Goal: Information Seeking & Learning: Learn about a topic

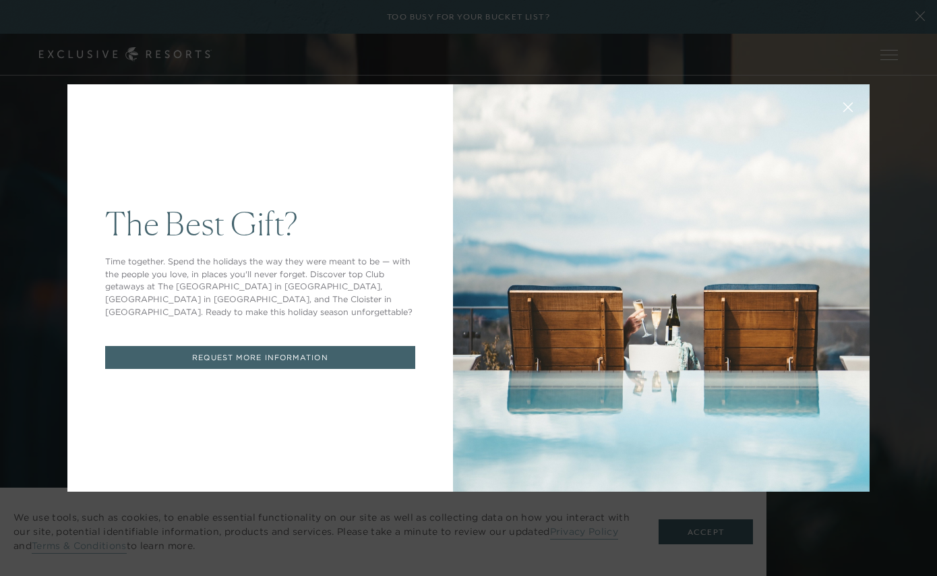
click at [468, 274] on div at bounding box center [661, 287] width 417 height 407
click at [848, 110] on icon at bounding box center [848, 107] width 10 height 10
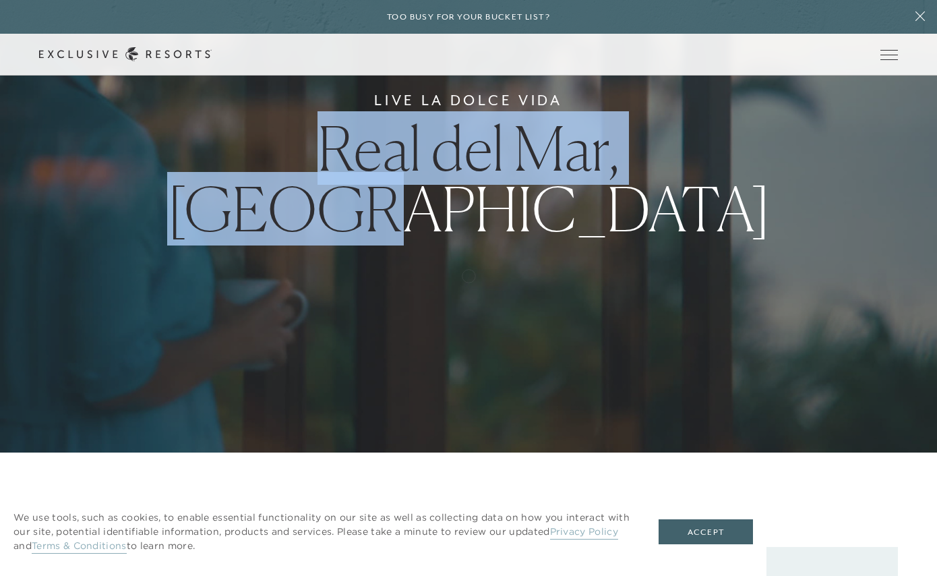
scroll to position [139, 0]
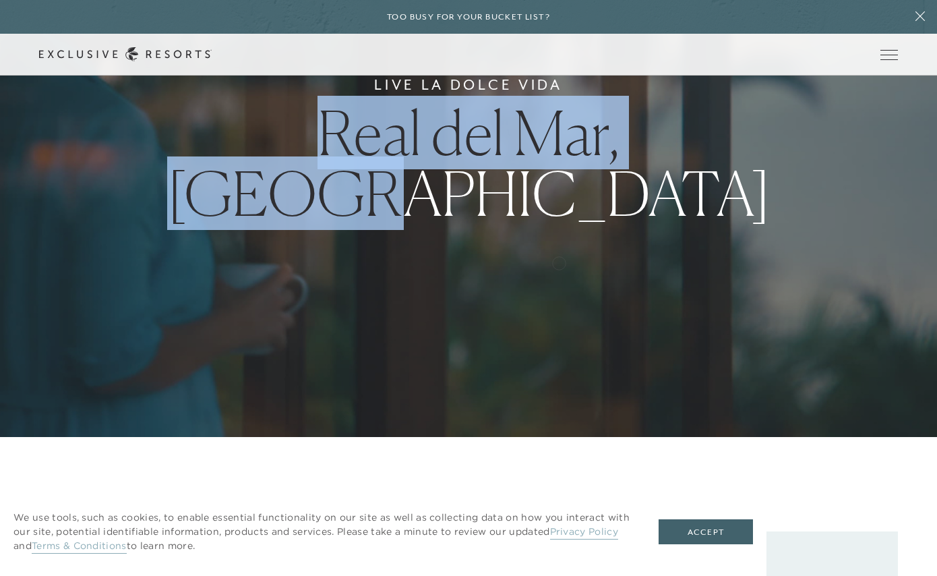
click at [559, 262] on div "Live La Dolce Vida Real del Mar, Mexico" at bounding box center [468, 149] width 937 height 576
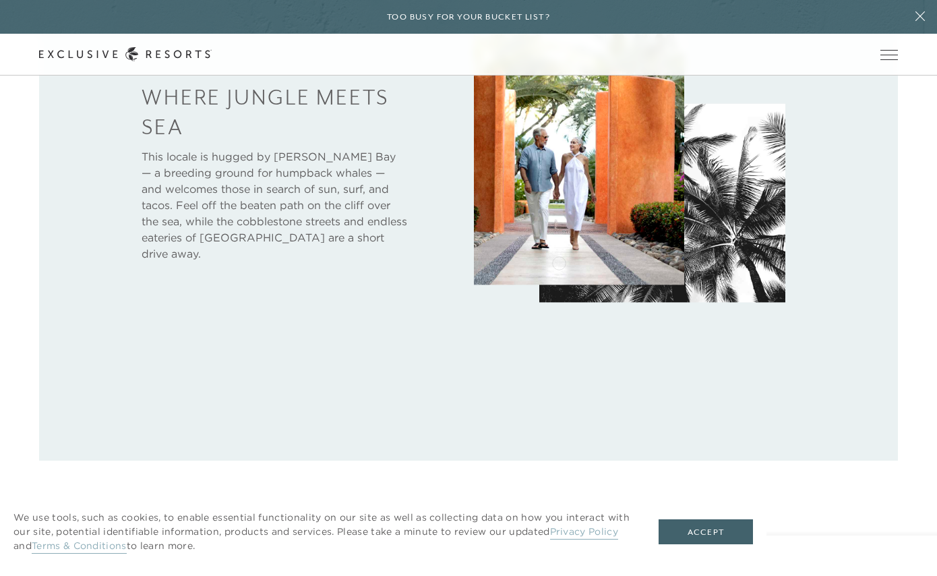
scroll to position [772, 0]
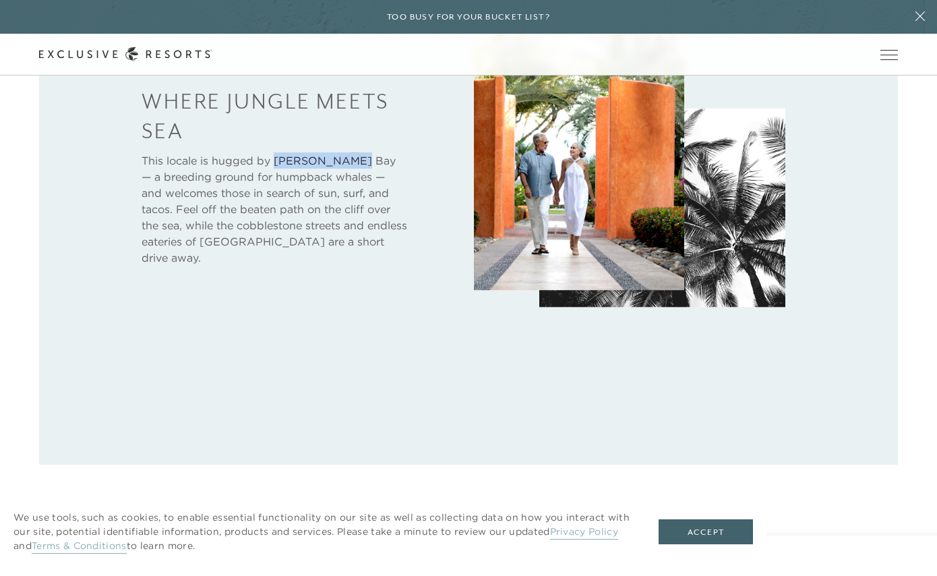
drag, startPoint x: 276, startPoint y: 157, endPoint x: 354, endPoint y: 157, distance: 77.5
click at [354, 157] on p "This locale is hugged by Banderas Bay — a breeding ground for humpback whales —…" at bounding box center [275, 208] width 266 height 113
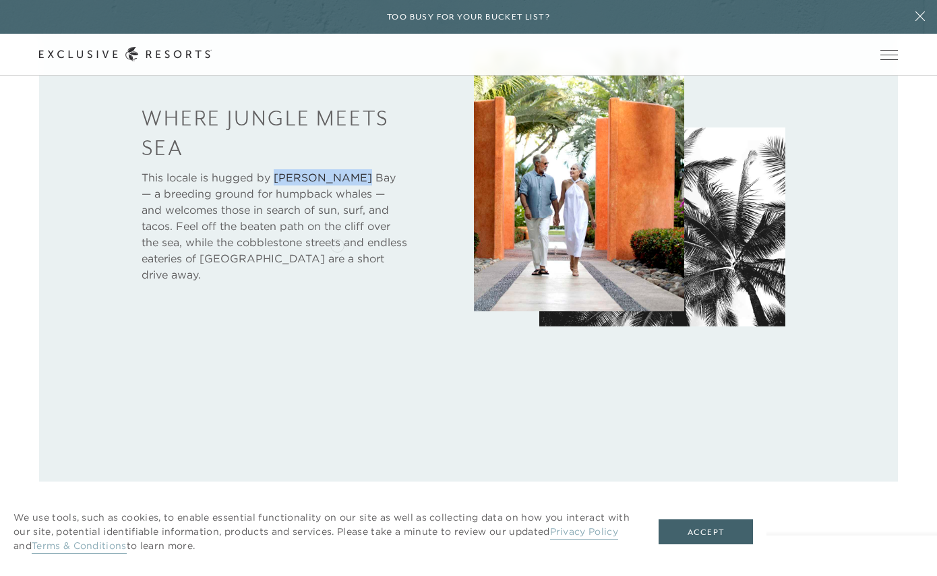
scroll to position [684, 0]
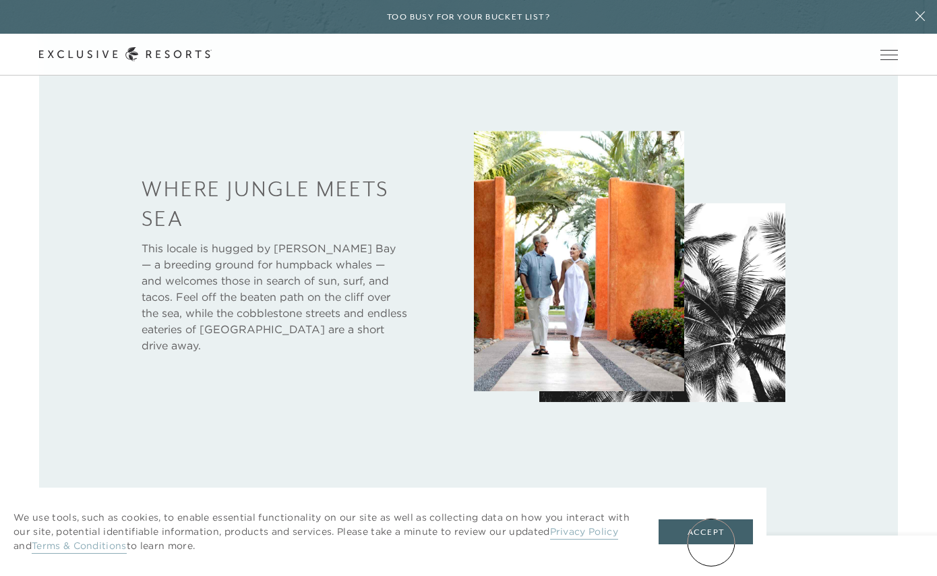
click at [712, 544] on div "We use tools, such as cookies, to enable essential functionality on our site as…" at bounding box center [383, 531] width 766 height 88
click at [712, 541] on button "Accept" at bounding box center [706, 532] width 94 height 26
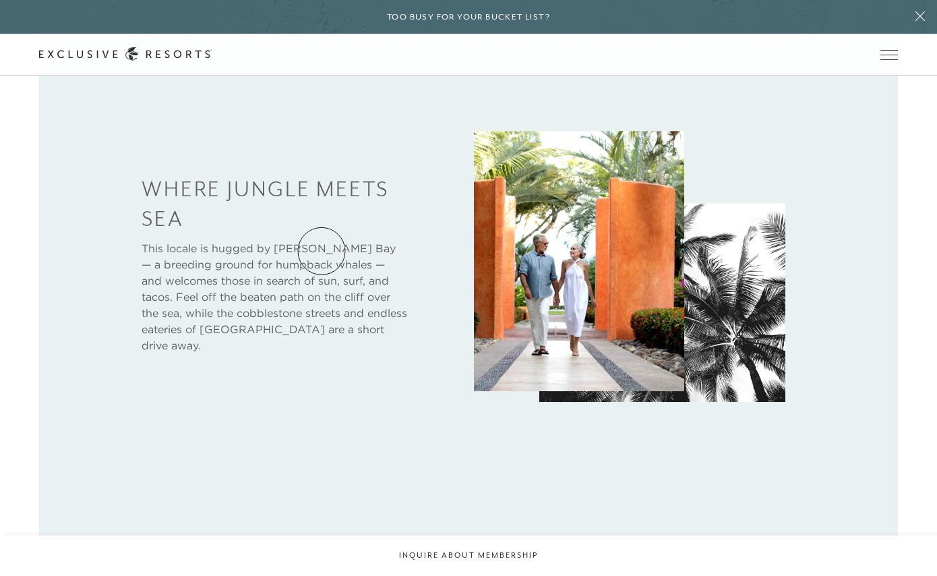
click at [322, 251] on p "This locale is hugged by Banderas Bay — a breeding ground for humpback whales —…" at bounding box center [275, 296] width 266 height 113
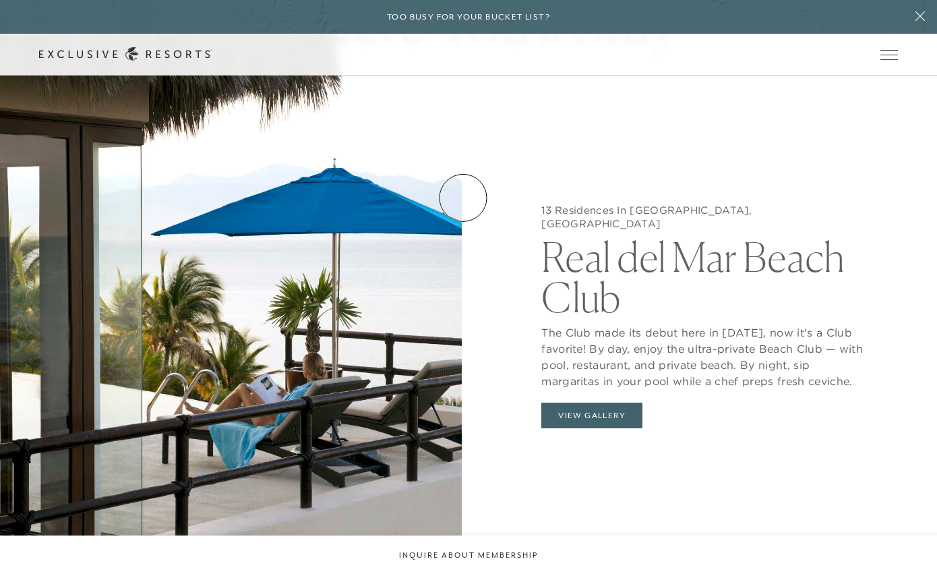
scroll to position [1359, 0]
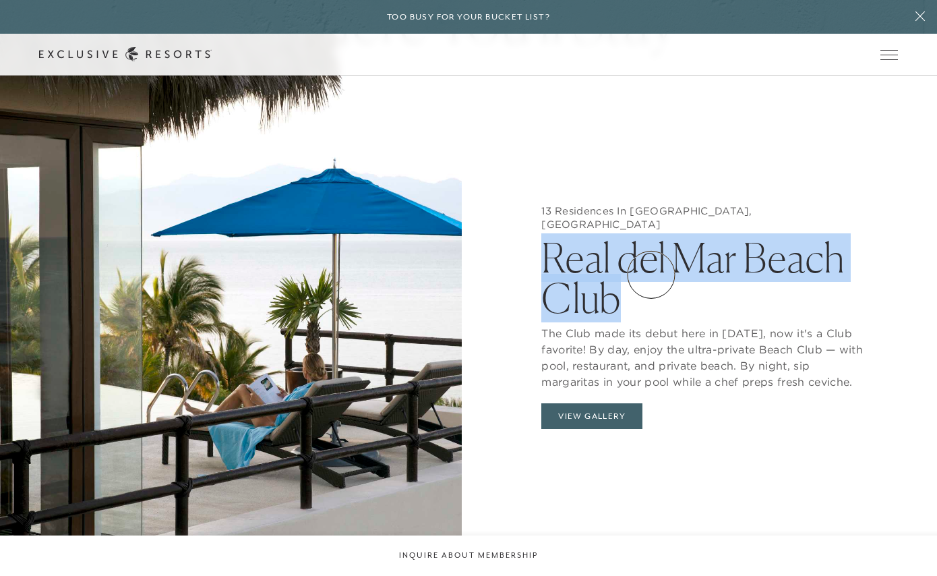
drag, startPoint x: 538, startPoint y: 231, endPoint x: 651, endPoint y: 274, distance: 121.4
click at [651, 274] on div "13 Residences In Real del Mar, Mexico Real del Mar Beach Club The Club made its…" at bounding box center [706, 320] width 462 height 576
click at [716, 292] on h2 "Real del Mar Beach Club" at bounding box center [706, 275] width 330 height 88
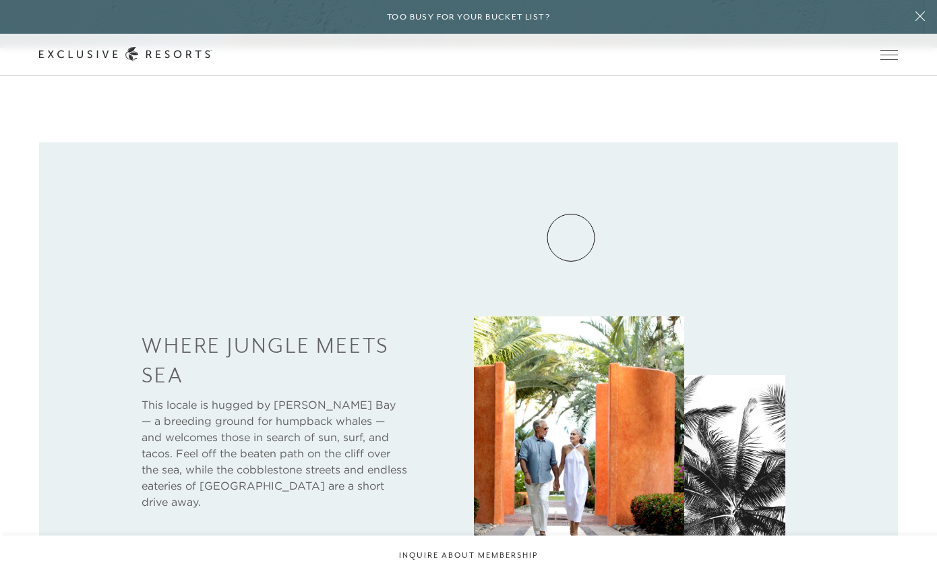
scroll to position [535, 0]
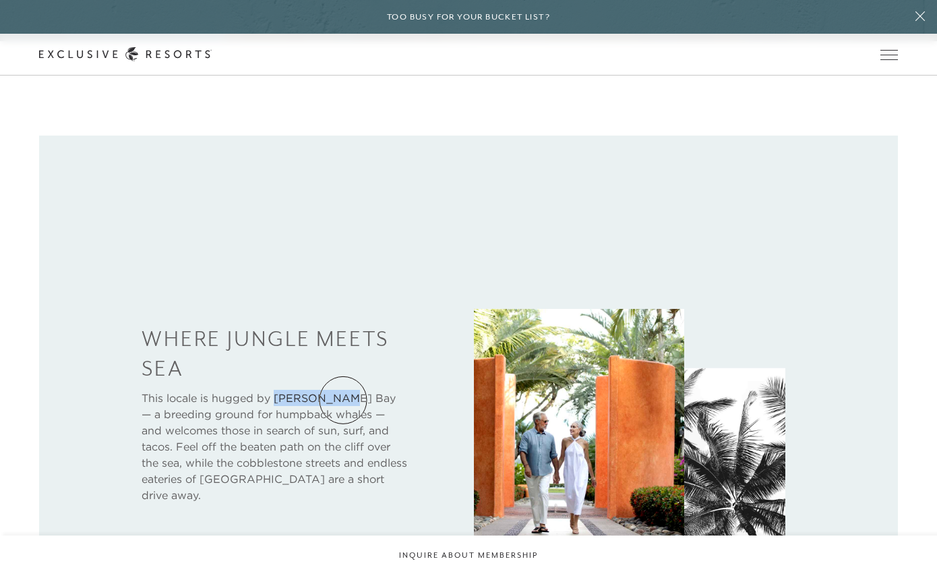
drag, startPoint x: 276, startPoint y: 398, endPoint x: 343, endPoint y: 400, distance: 66.8
click at [343, 400] on p "This locale is hugged by Banderas Bay — a breeding ground for humpback whales —…" at bounding box center [275, 446] width 266 height 113
copy p "Banderas Ba"
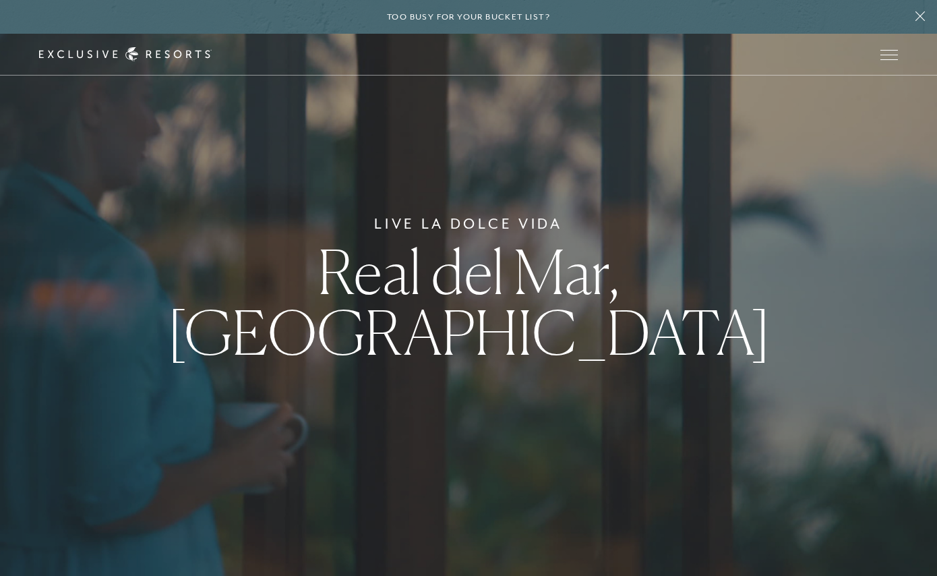
scroll to position [0, 0]
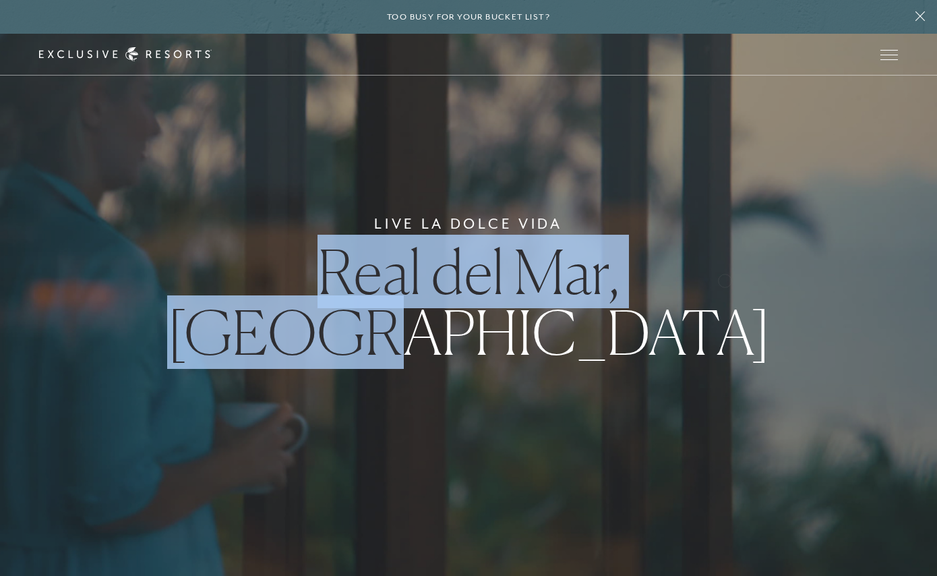
drag, startPoint x: 231, startPoint y: 303, endPoint x: 725, endPoint y: 279, distance: 494.7
click at [725, 279] on div "Live La Dolce Vida Real del Mar, Mexico" at bounding box center [468, 288] width 937 height 576
drag, startPoint x: 229, startPoint y: 301, endPoint x: 710, endPoint y: 300, distance: 480.6
click at [710, 300] on span "Real del Mar, Mexico" at bounding box center [468, 302] width 603 height 134
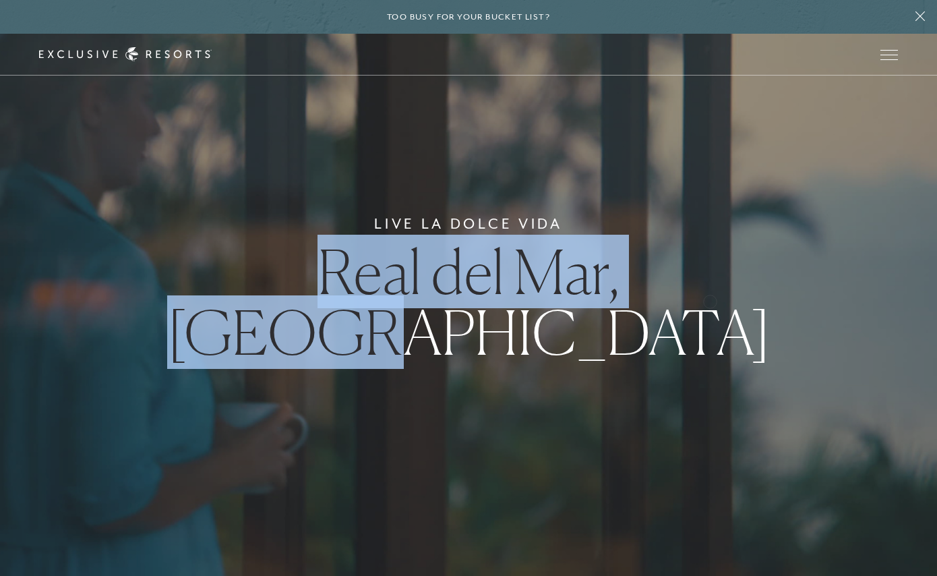
copy span "Real del Mar, Mexico"
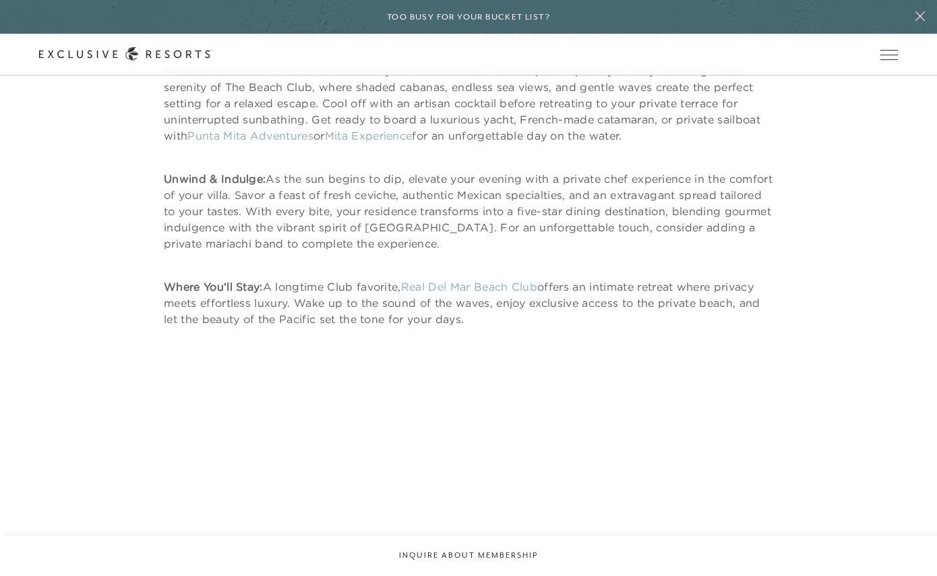
scroll to position [1729, 0]
